Goal: Task Accomplishment & Management: Manage account settings

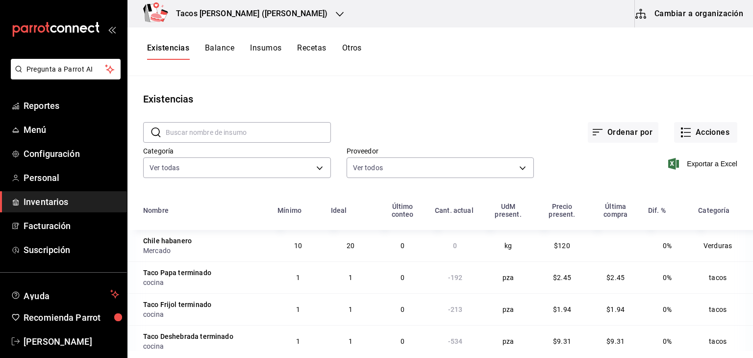
click at [336, 12] on icon "button" at bounding box center [340, 14] width 8 height 8
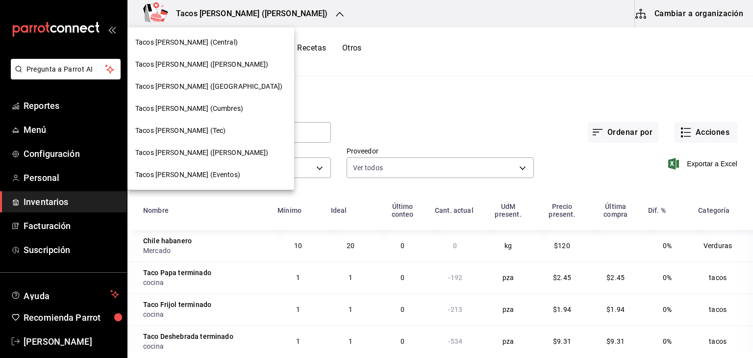
click at [196, 131] on span "Tacos don [PERSON_NAME] (Tec)" at bounding box center [180, 131] width 90 height 10
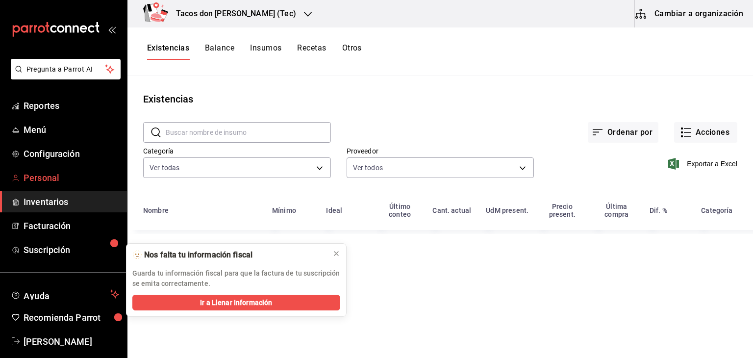
click at [52, 179] on span "Personal" at bounding box center [72, 177] width 96 height 13
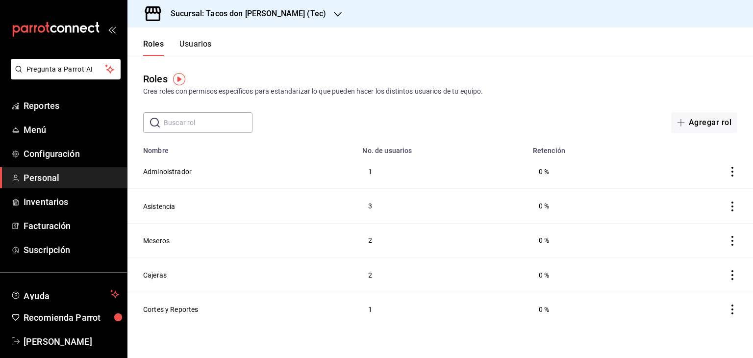
click at [204, 123] on input "text" at bounding box center [208, 123] width 89 height 20
type input "e"
click at [200, 41] on button "Usuarios" at bounding box center [195, 47] width 32 height 17
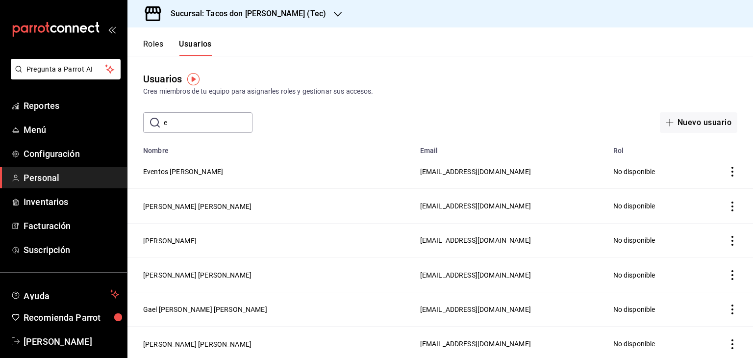
click at [194, 122] on input "e" at bounding box center [208, 123] width 89 height 20
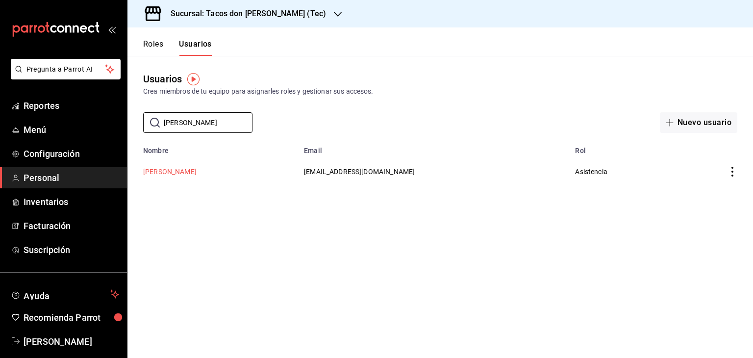
type input "[PERSON_NAME]"
click at [181, 171] on button "[PERSON_NAME]" at bounding box center [169, 172] width 53 height 10
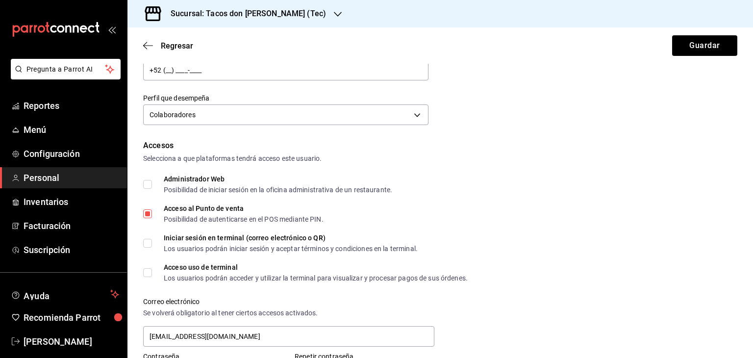
scroll to position [139, 0]
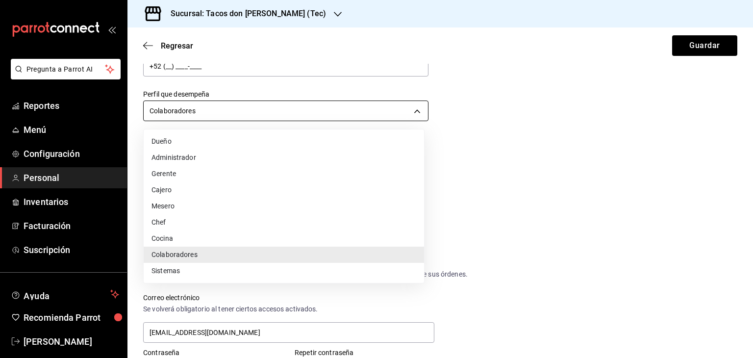
click at [393, 110] on body "Pregunta a Parrot AI Reportes Menú Configuración Personal Inventarios Facturaci…" at bounding box center [376, 179] width 753 height 358
click at [211, 189] on li "Cajero" at bounding box center [284, 190] width 280 height 16
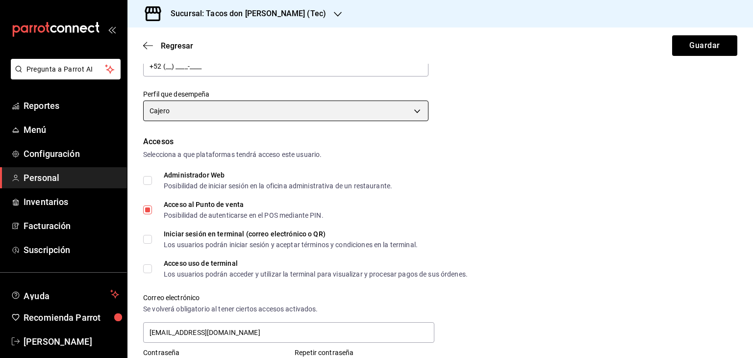
type input "CASHIER"
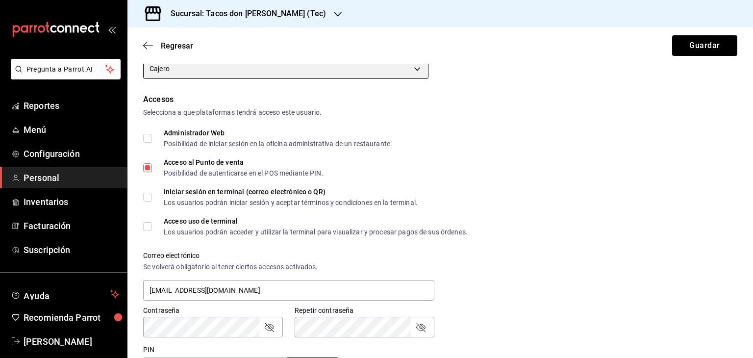
scroll to position [216, 0]
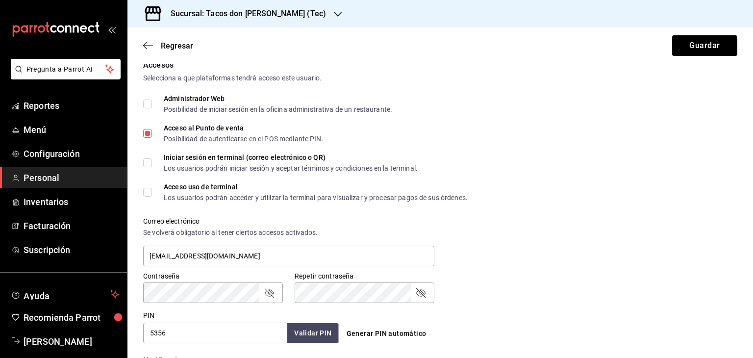
click at [149, 193] on input "Acceso uso de terminal Los usuarios podrán acceder y utilizar la terminal para …" at bounding box center [147, 192] width 9 height 9
checkbox input "true"
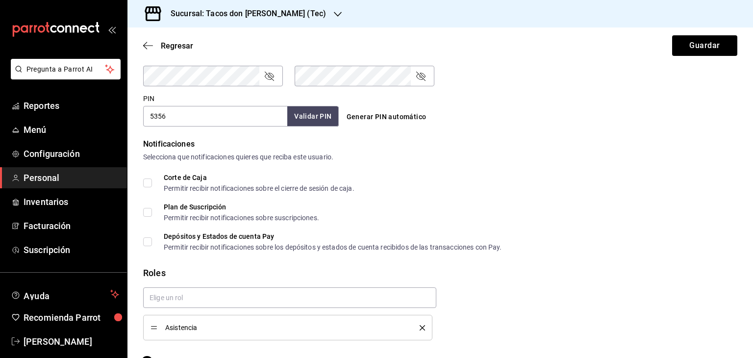
scroll to position [458, 0]
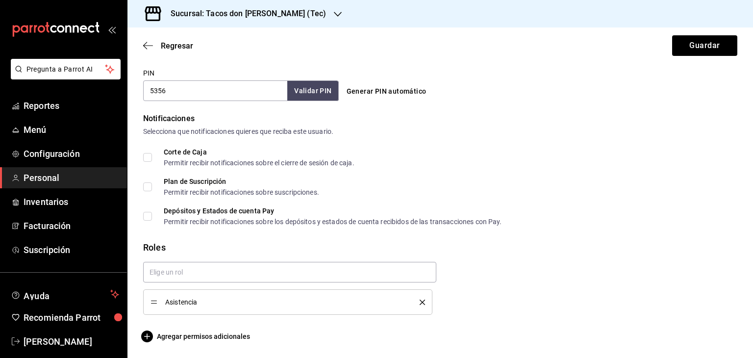
click at [420, 301] on icon "delete" at bounding box center [422, 302] width 5 height 5
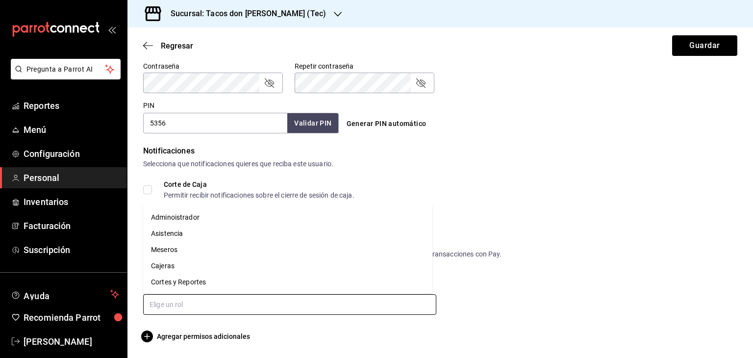
click at [249, 303] on input "text" at bounding box center [289, 304] width 293 height 21
click at [208, 265] on li "Cajeras" at bounding box center [287, 266] width 289 height 16
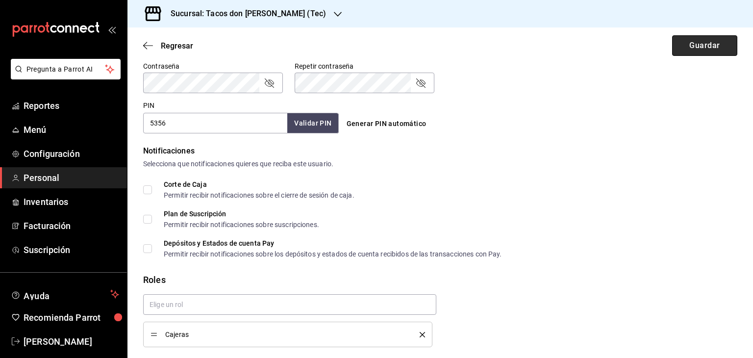
click at [703, 47] on button "Guardar" at bounding box center [704, 45] width 65 height 21
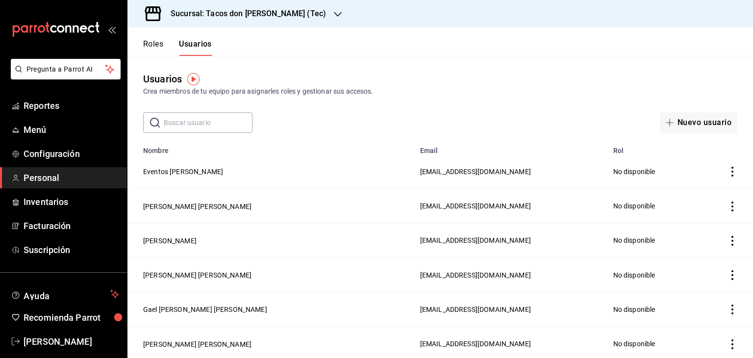
click at [190, 121] on input "text" at bounding box center [208, 123] width 89 height 20
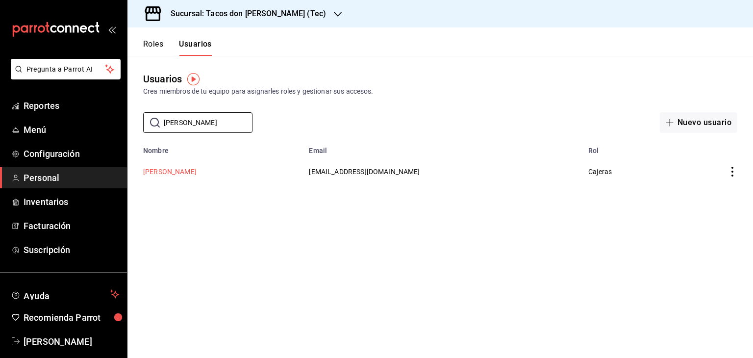
type input "[PERSON_NAME]"
click at [170, 173] on button "[PERSON_NAME]" at bounding box center [169, 172] width 53 height 10
